Goal: Task Accomplishment & Management: Manage account settings

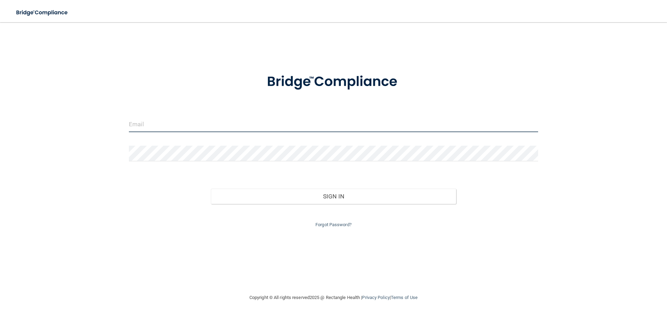
type input "[EMAIL_ADDRESS][DOMAIN_NAME]"
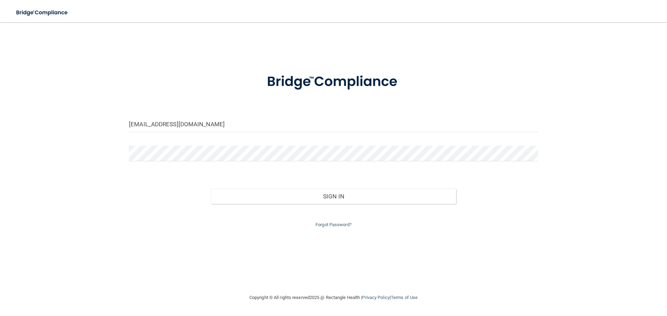
drag, startPoint x: 202, startPoint y: 135, endPoint x: 64, endPoint y: 135, distance: 138.9
click at [0, 136] on main "[EMAIL_ADDRESS][DOMAIN_NAME] Invalid email/password. You don't have permission …" at bounding box center [333, 169] width 667 height 294
drag, startPoint x: 218, startPoint y: 124, endPoint x: 11, endPoint y: 124, distance: 207.3
click at [41, 125] on div "[EMAIL_ADDRESS][DOMAIN_NAME] Invalid email/password. You don't have permission …" at bounding box center [333, 158] width 639 height 258
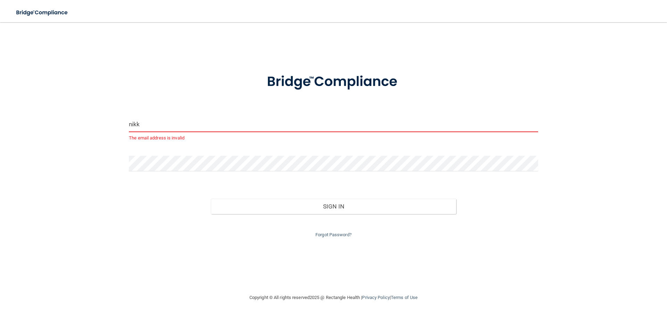
type input "[EMAIL_ADDRESS][DOMAIN_NAME]"
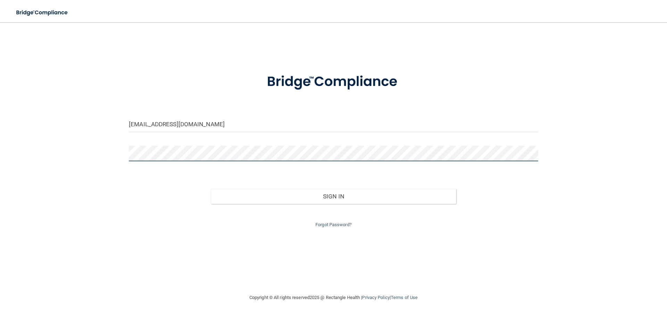
click at [40, 150] on div "[EMAIL_ADDRESS][DOMAIN_NAME] Invalid email/password. You don't have permission …" at bounding box center [333, 158] width 639 height 258
click at [368, 210] on div "Forgot Password?" at bounding box center [333, 216] width 419 height 25
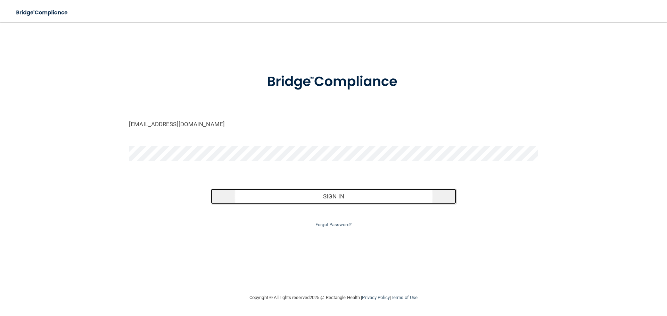
click at [360, 198] on button "Sign In" at bounding box center [333, 196] width 245 height 15
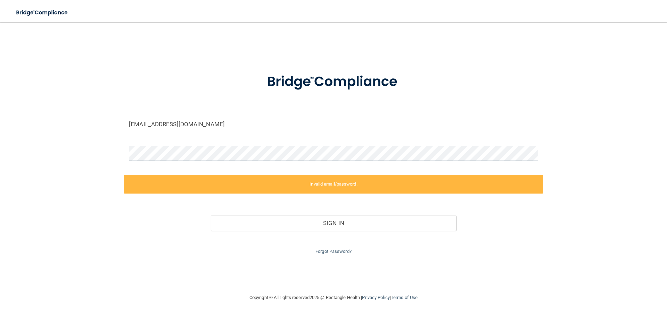
click at [8, 154] on main "[EMAIL_ADDRESS][DOMAIN_NAME] Invalid email/password. You don't have permission …" at bounding box center [333, 169] width 667 height 294
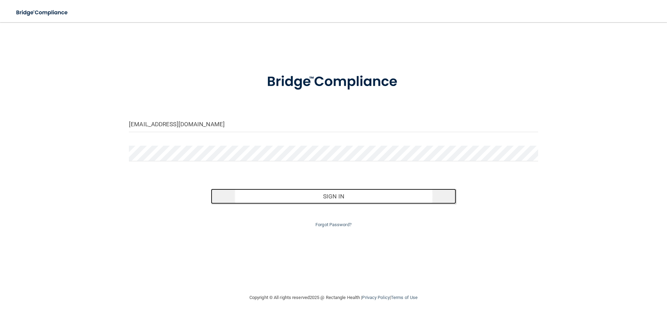
click at [332, 198] on button "Sign In" at bounding box center [333, 196] width 245 height 15
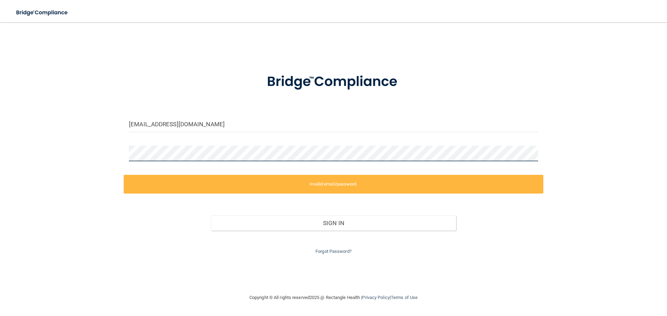
click at [0, 158] on main "[EMAIL_ADDRESS][DOMAIN_NAME] Invalid email/password. You don't have permission …" at bounding box center [333, 169] width 667 height 294
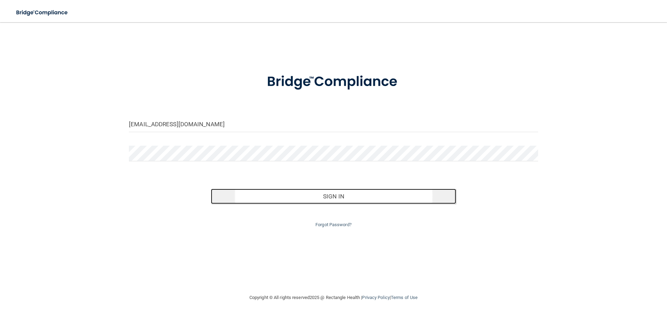
click at [326, 196] on button "Sign In" at bounding box center [333, 196] width 245 height 15
